Goal: Task Accomplishment & Management: Manage account settings

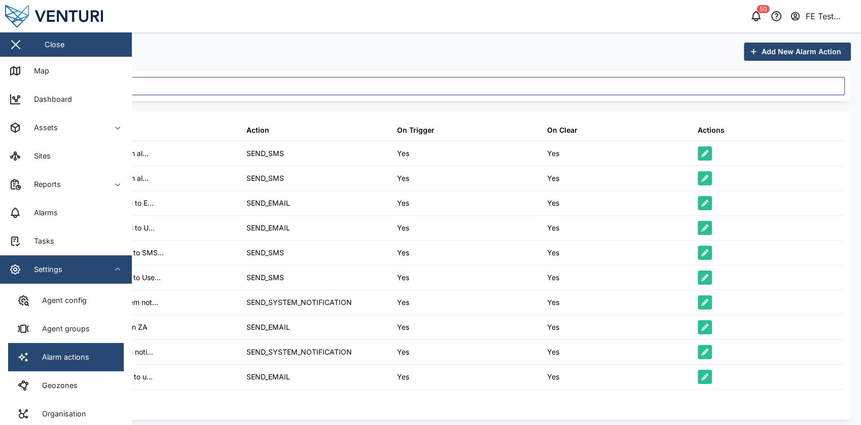
scroll to position [125, 0]
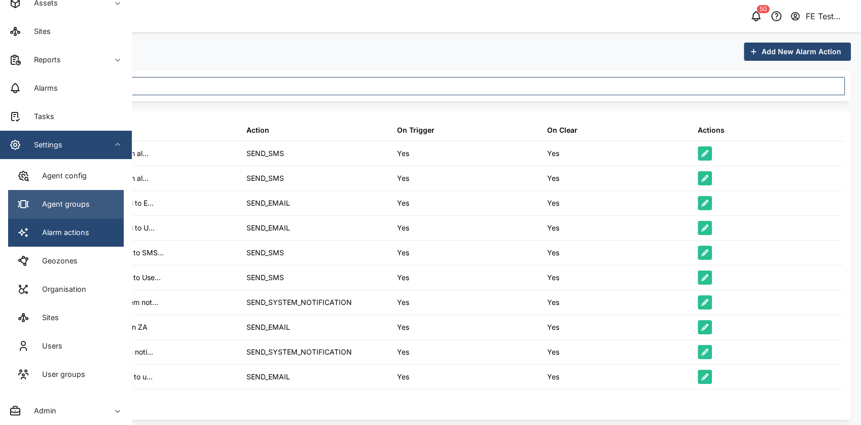
click at [85, 209] on div "Agent groups" at bounding box center [61, 204] width 55 height 11
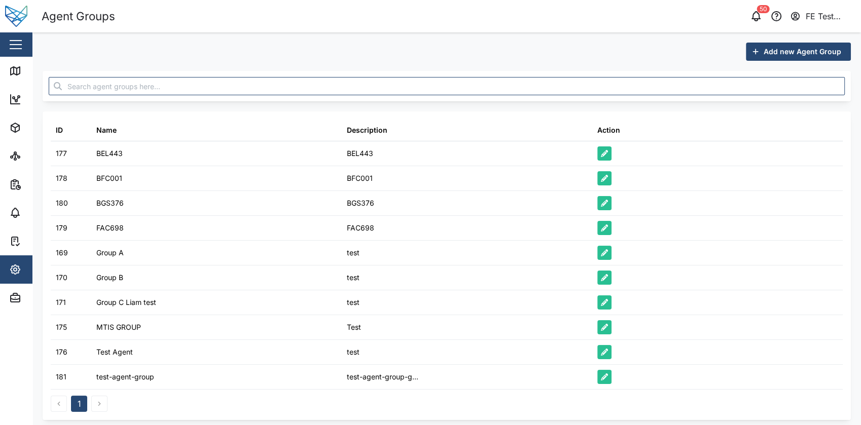
click at [23, 51] on button "button" at bounding box center [15, 44] width 17 height 17
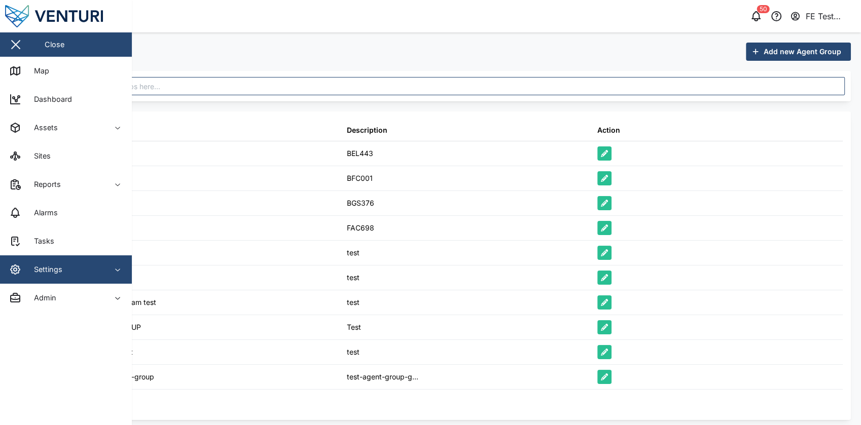
click at [65, 259] on span "Settings" at bounding box center [55, 270] width 92 height 28
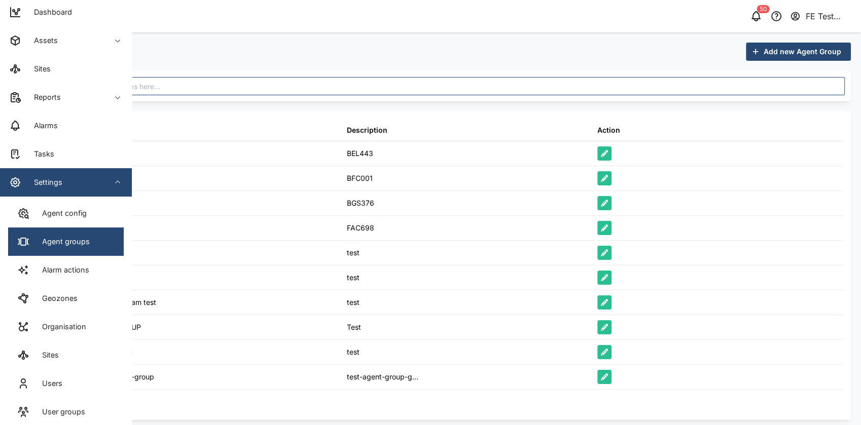
scroll to position [93, 0]
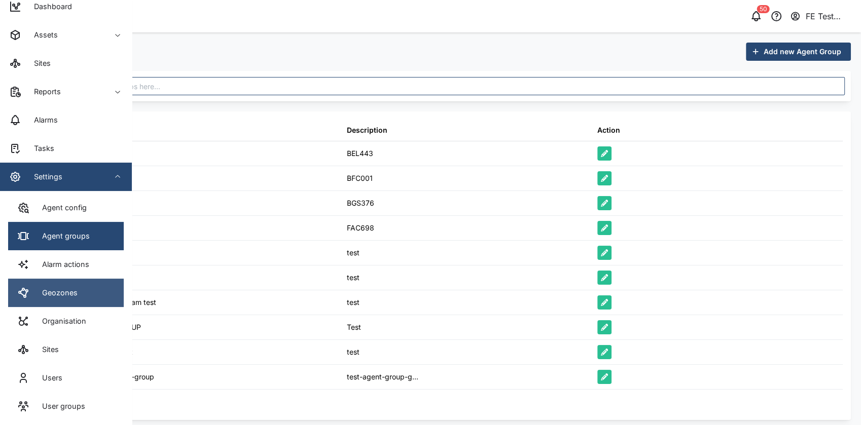
click at [77, 302] on link "Geozones" at bounding box center [66, 293] width 116 height 28
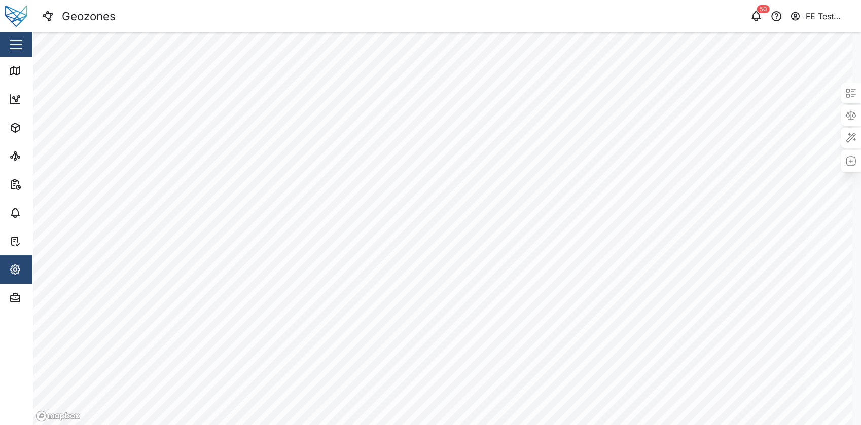
click at [12, 44] on div "button" at bounding box center [16, 44] width 12 height 1
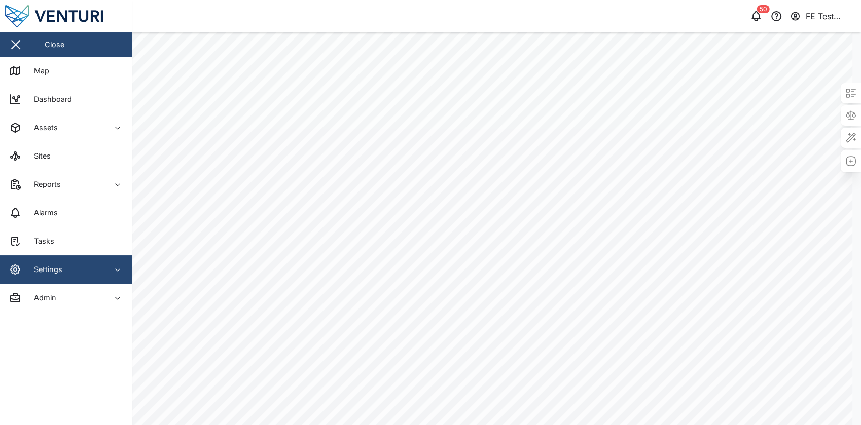
click at [53, 269] on div "Settings" at bounding box center [44, 269] width 36 height 11
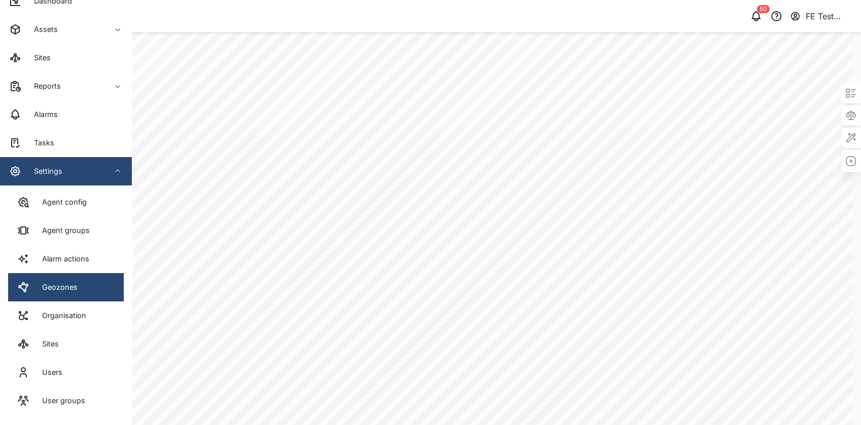
scroll to position [101, 0]
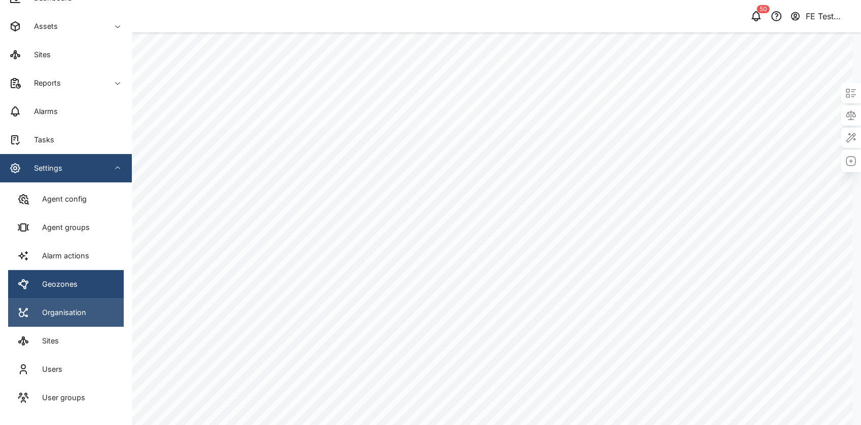
click at [64, 307] on div "Organisation" at bounding box center [51, 313] width 69 height 12
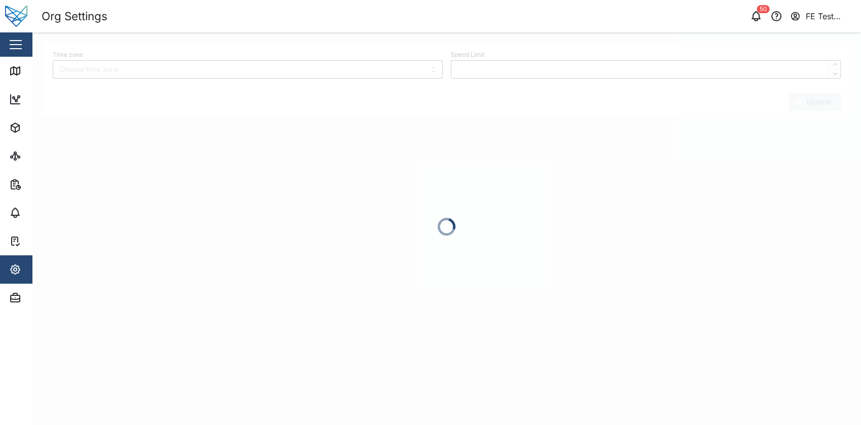
type input "[GEOGRAPHIC_DATA]/[GEOGRAPHIC_DATA]"
type input "100"
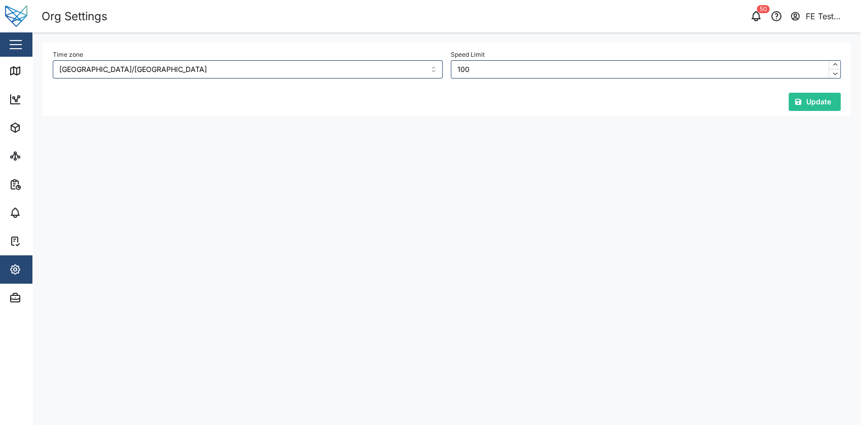
click at [25, 39] on div "Close" at bounding box center [66, 44] width 132 height 24
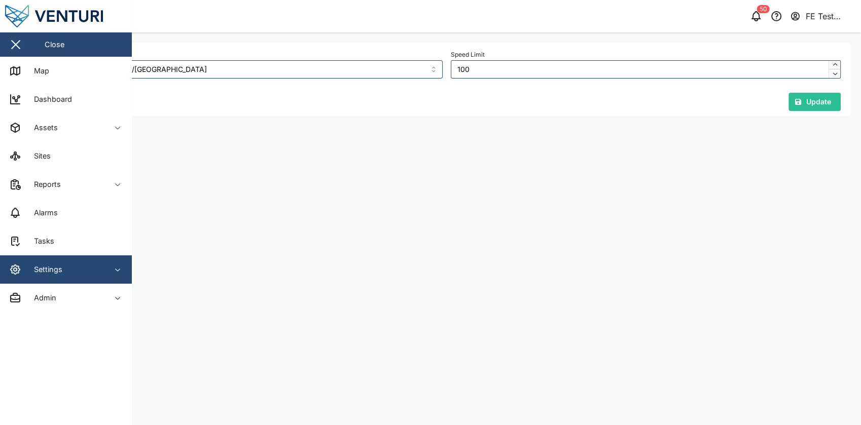
click at [55, 266] on div "Settings" at bounding box center [44, 269] width 36 height 11
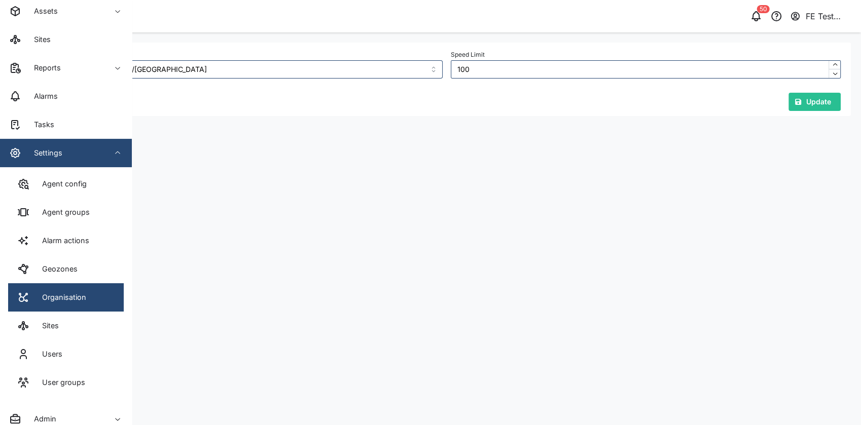
scroll to position [125, 0]
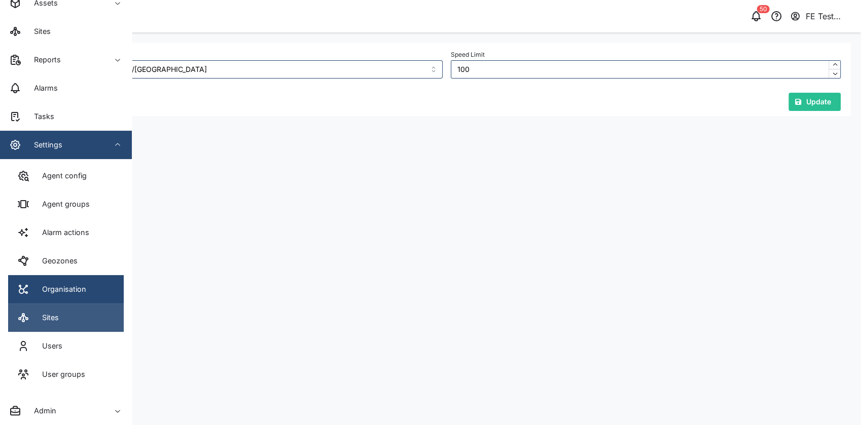
click at [65, 310] on link "Sites" at bounding box center [66, 318] width 116 height 28
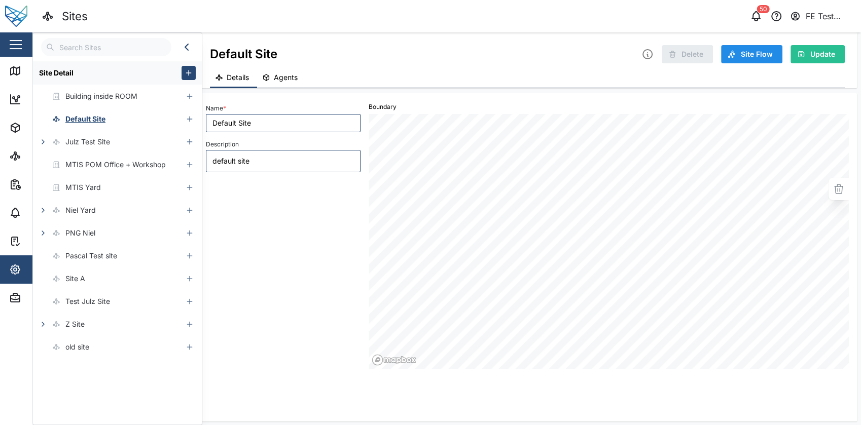
type textarea "x"
click at [12, 47] on button "button" at bounding box center [15, 44] width 17 height 17
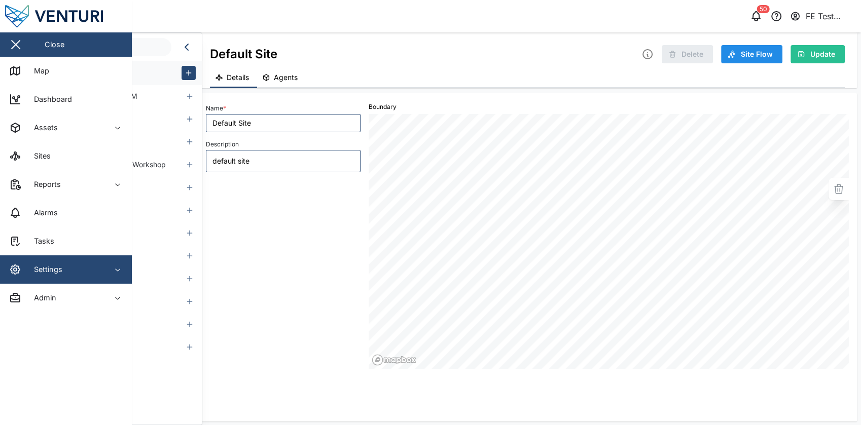
click at [54, 258] on span "Settings" at bounding box center [55, 270] width 92 height 28
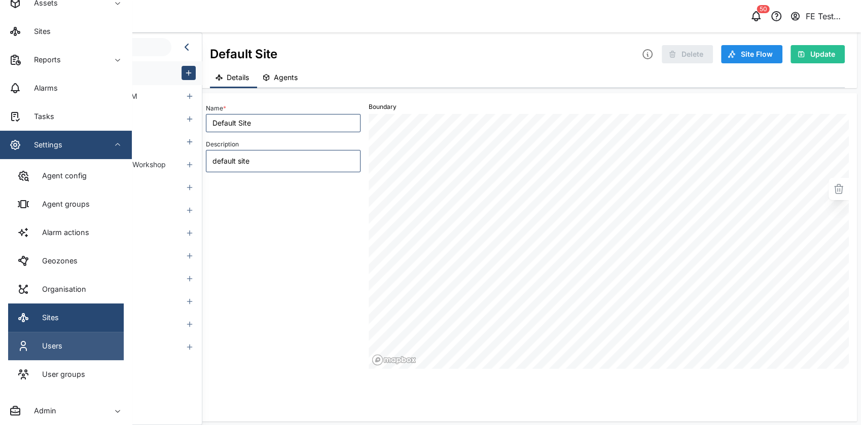
click at [82, 352] on link "Users" at bounding box center [66, 346] width 116 height 28
